Goal: Communication & Community: Answer question/provide support

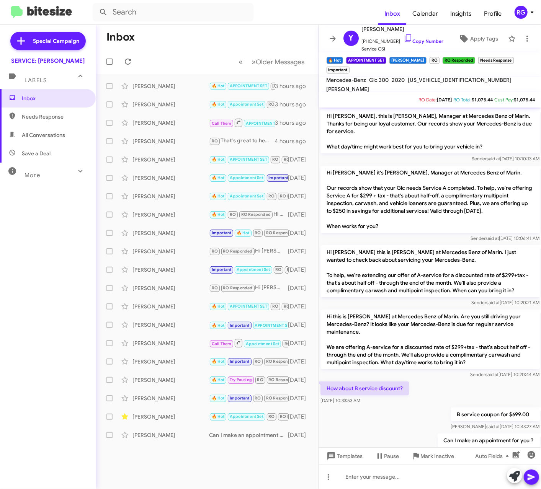
scroll to position [836, 0]
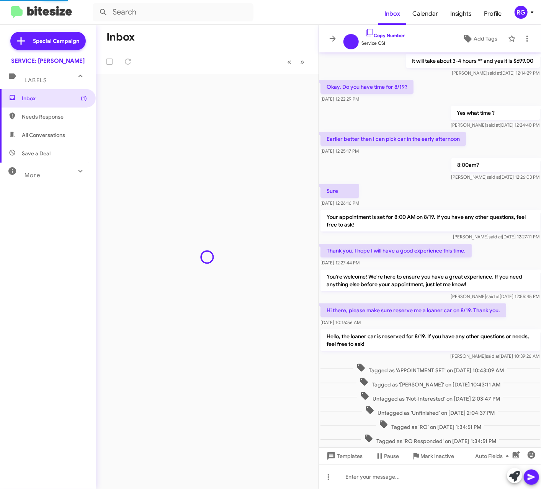
scroll to position [155, 0]
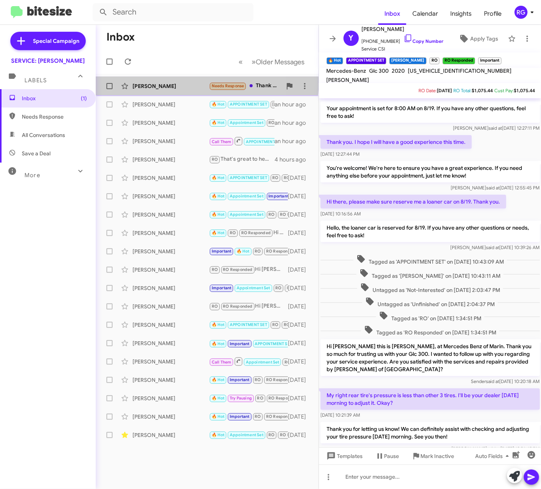
click at [156, 80] on div "[PERSON_NAME] Needs Response Thank you [PERSON_NAME]. I will have [PERSON_NAME]…" at bounding box center [207, 85] width 210 height 15
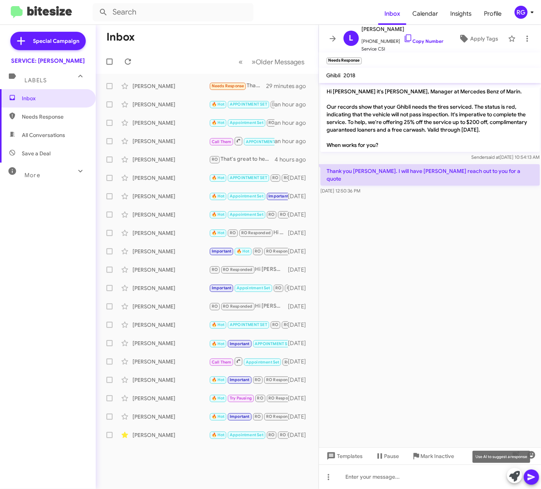
click at [507, 475] on button at bounding box center [514, 475] width 15 height 15
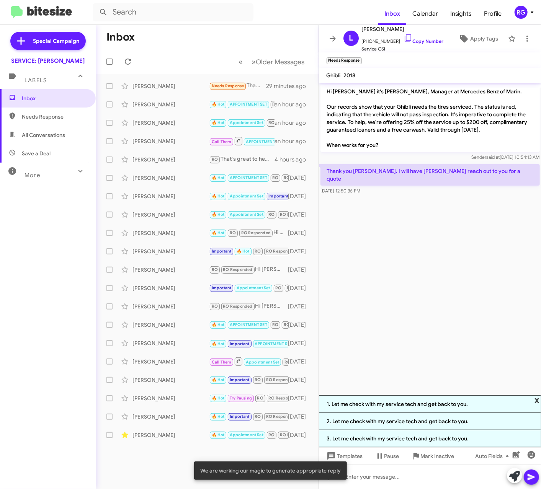
click at [537, 400] on span "x" at bounding box center [536, 399] width 5 height 9
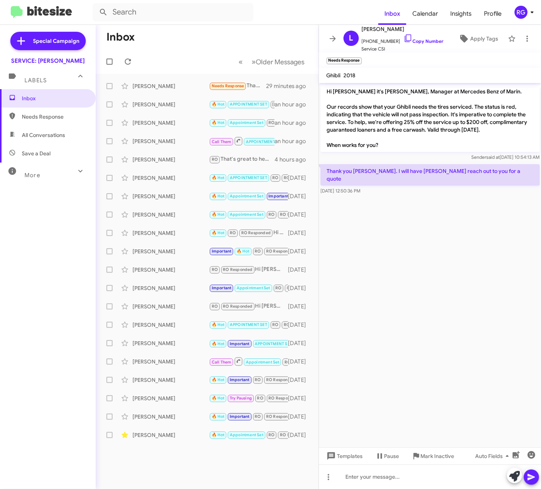
drag, startPoint x: 473, startPoint y: 179, endPoint x: 323, endPoint y: 90, distance: 174.3
click at [323, 90] on div "Hi Louis it's Omar Ibrahimi, Manager at Mercedes Benz of Marin. Our records sho…" at bounding box center [430, 139] width 222 height 113
drag, startPoint x: 323, startPoint y: 90, endPoint x: 328, endPoint y: 90, distance: 5.0
copy div "Hi Louis it's Omar Ibrahimi, Manager at Mercedes Benz of Marin. Our records sho…"
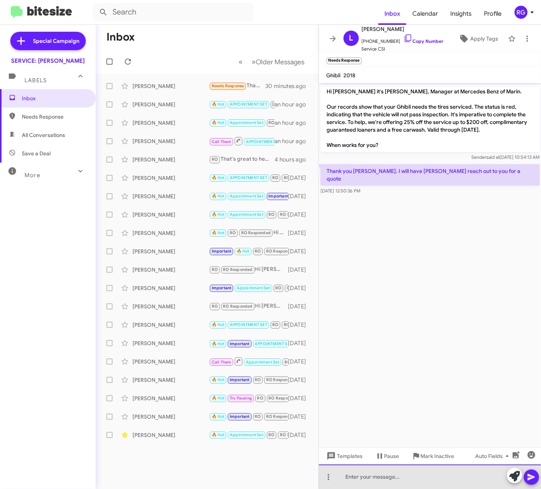
click at [418, 479] on div at bounding box center [430, 477] width 222 height 24
paste div
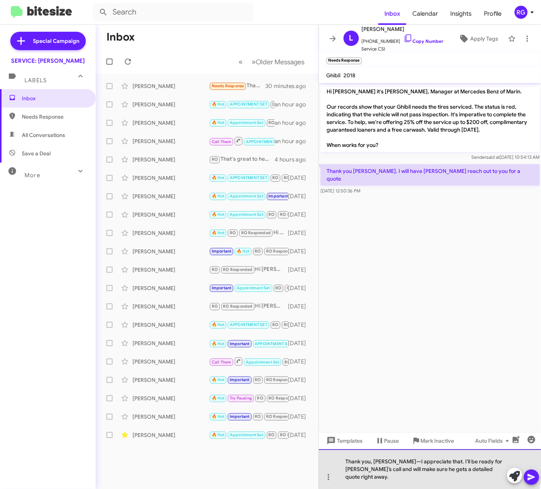
click at [388, 471] on div "Thank you, Louis—I appreciate that. I’ll be ready for Ed’s call and will make s…" at bounding box center [430, 469] width 222 height 40
drag, startPoint x: 391, startPoint y: 471, endPoint x: 375, endPoint y: 473, distance: 15.9
click at [386, 471] on div "Thank you, Louis—I appreciate that. I’ll be ready for Ed’s call and will make s…" at bounding box center [430, 469] width 222 height 40
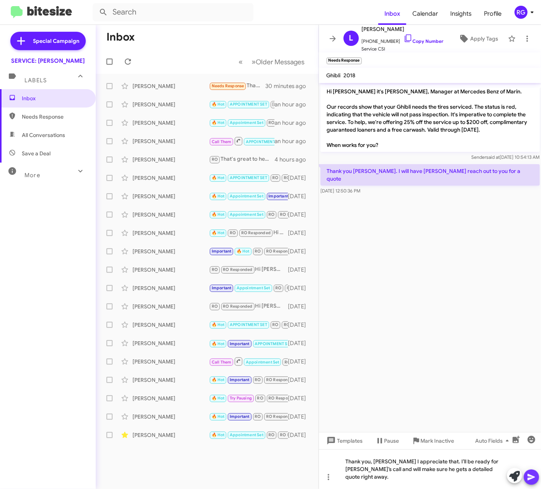
click at [531, 477] on icon at bounding box center [530, 477] width 7 height 7
